Goal: Transaction & Acquisition: Purchase product/service

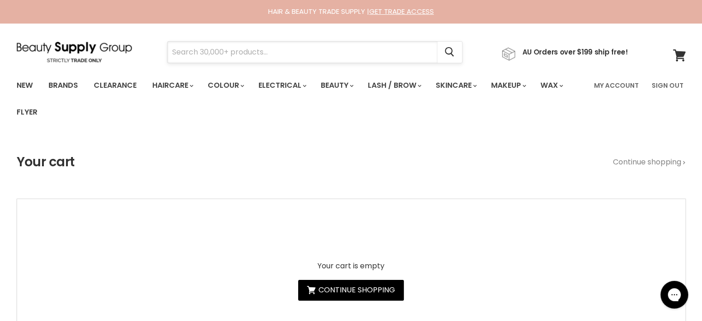
paste input "Milkshake Color Specifics Acid Color Sealer"
type input "Milkshake Color Specifics Acid Color Sealer"
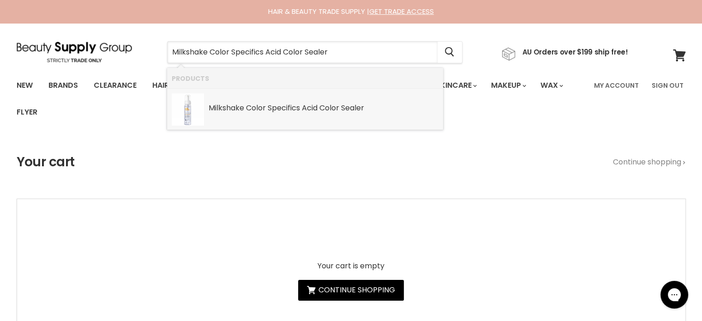
click at [311, 108] on b "Acid" at bounding box center [310, 107] width 16 height 11
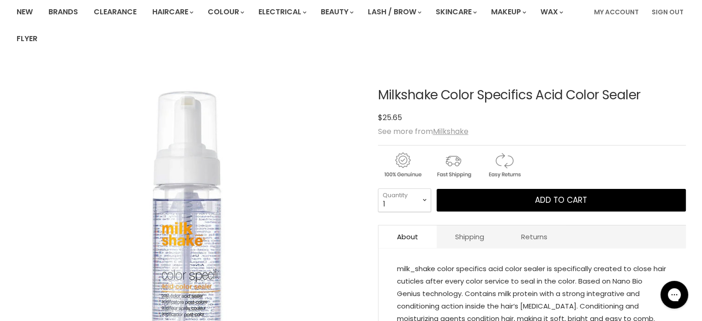
scroll to position [92, 0]
